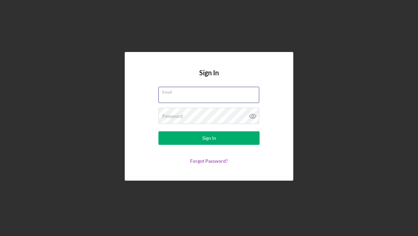
type input "[EMAIL_ADDRESS][DOMAIN_NAME]"
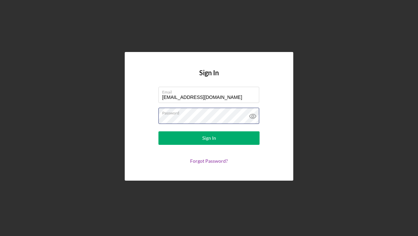
click at [209, 138] on button "Sign In" at bounding box center [208, 137] width 101 height 13
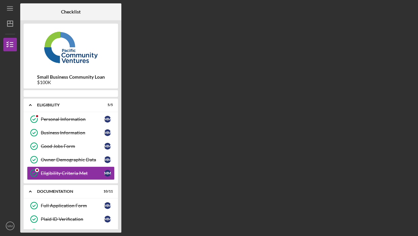
scroll to position [9, 0]
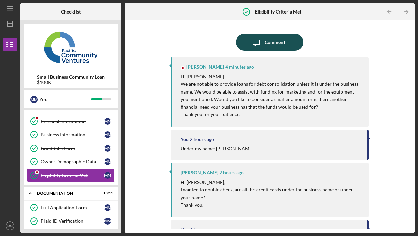
click at [265, 41] on div "Comment" at bounding box center [275, 42] width 21 height 17
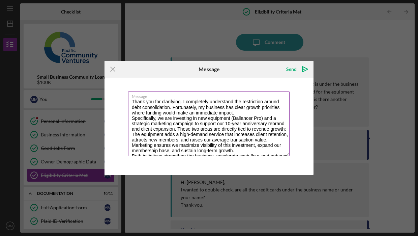
click at [133, 102] on textarea "Thank you for clarifying. I completely understand the restriction around debt c…" at bounding box center [208, 123] width 161 height 65
click at [179, 103] on textarea "Thank you for clarifying. I completely understand the restriction around debt c…" at bounding box center [208, 123] width 161 height 65
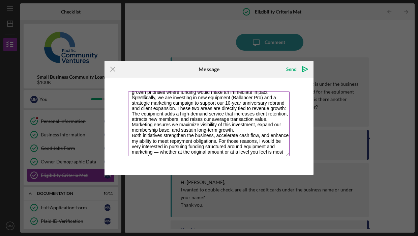
scroll to position [22, 0]
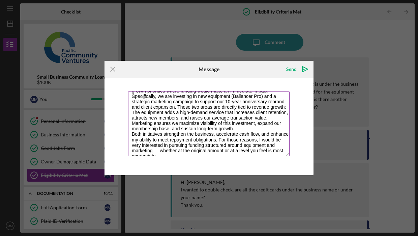
click at [178, 106] on textarea "Thank you for clarifying, Cassandra. I completely understand the restriction ar…" at bounding box center [208, 123] width 161 height 65
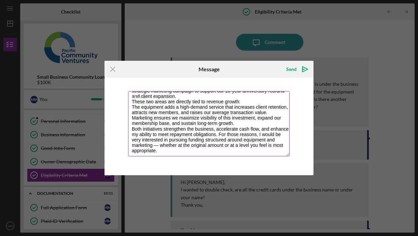
scroll to position [32, 0]
click at [168, 153] on textarea "Thank you for clarifying, Cassandra. I completely understand the restriction ar…" at bounding box center [208, 123] width 161 height 65
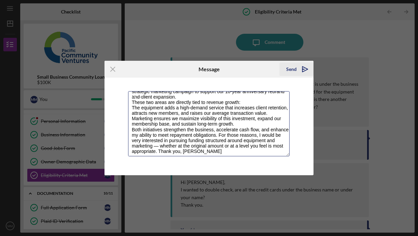
type textarea "Thank you for clarifying, [PERSON_NAME]. I completely understand the restrictio…"
click at [291, 70] on div "Send" at bounding box center [291, 68] width 10 height 13
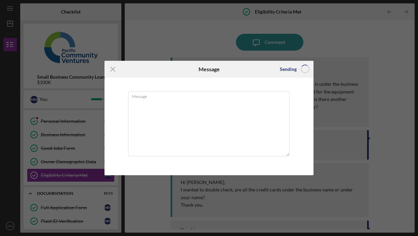
scroll to position [0, 0]
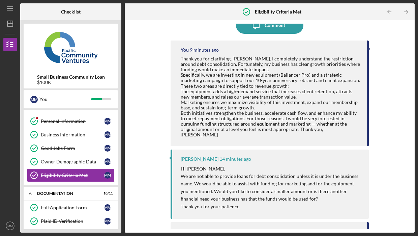
scroll to position [22, 0]
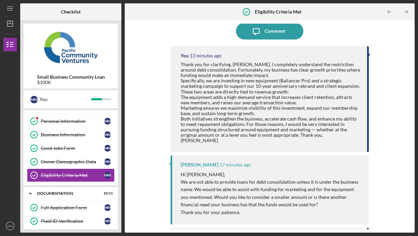
scroll to position [11, 0]
click at [9, 226] on text "MM" at bounding box center [9, 226] width 5 height 4
